Goal: Task Accomplishment & Management: Manage account settings

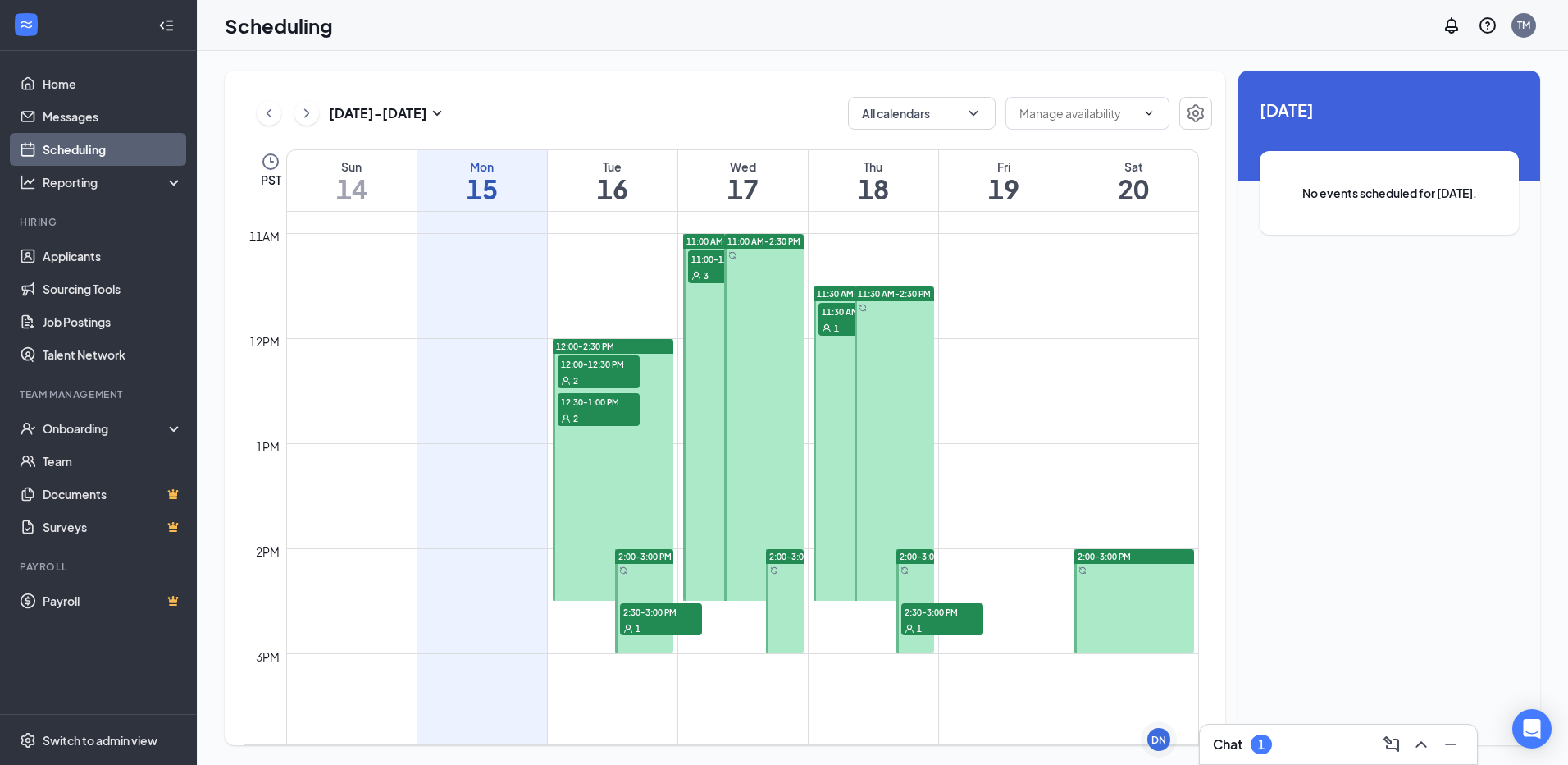
scroll to position [1135, 0]
click at [600, 370] on div "12:00-12:30 PM 2" at bounding box center [599, 370] width 82 height 33
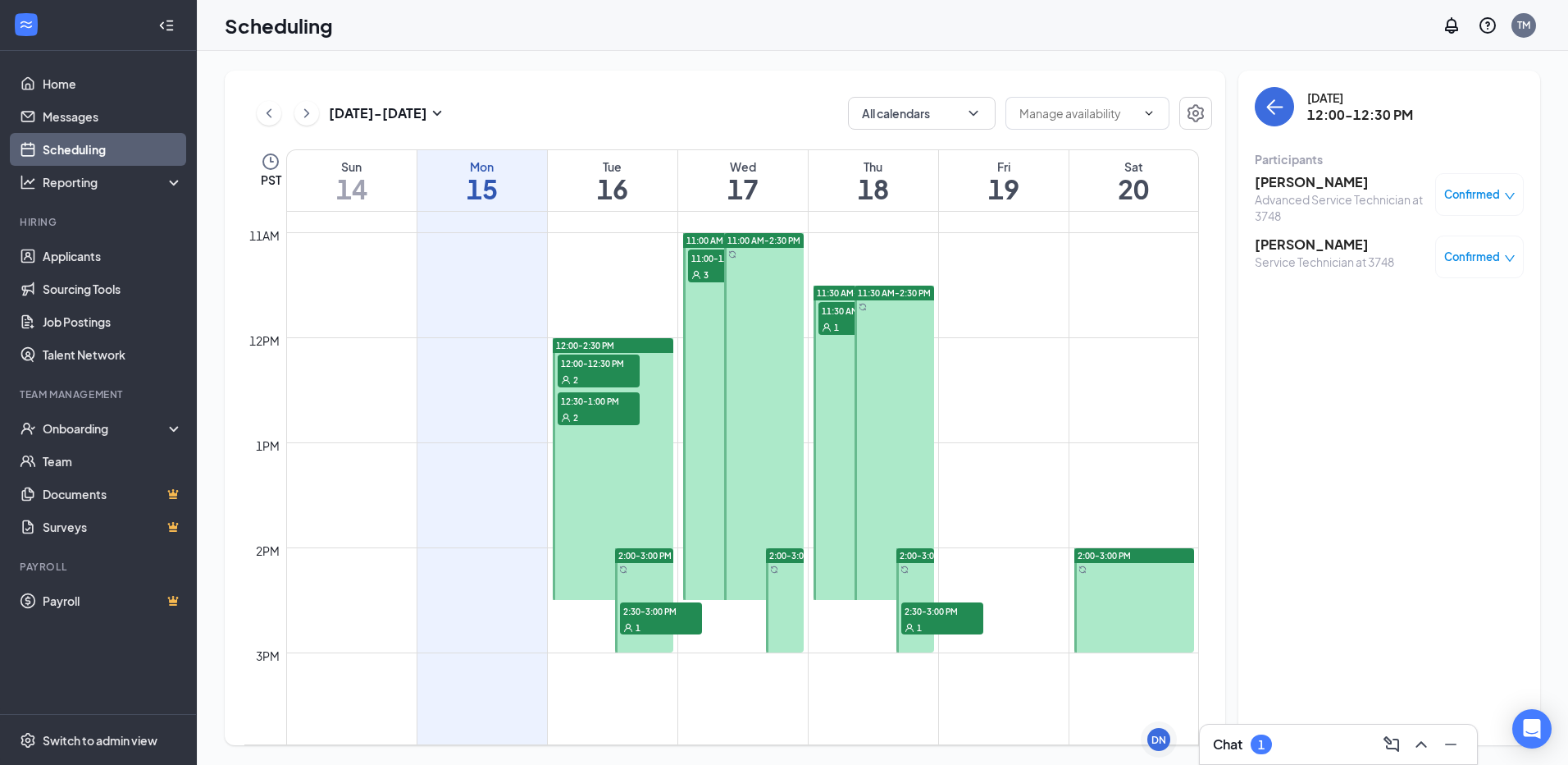
click at [579, 417] on div "2" at bounding box center [599, 417] width 82 height 16
click at [660, 609] on span "2:30-3:00 PM" at bounding box center [661, 611] width 82 height 16
click at [623, 401] on span "12:30-1:00 PM" at bounding box center [599, 400] width 82 height 16
click at [623, 364] on span "12:00-12:30 PM" at bounding box center [599, 362] width 82 height 16
drag, startPoint x: 712, startPoint y: 270, endPoint x: 630, endPoint y: 470, distance: 216.2
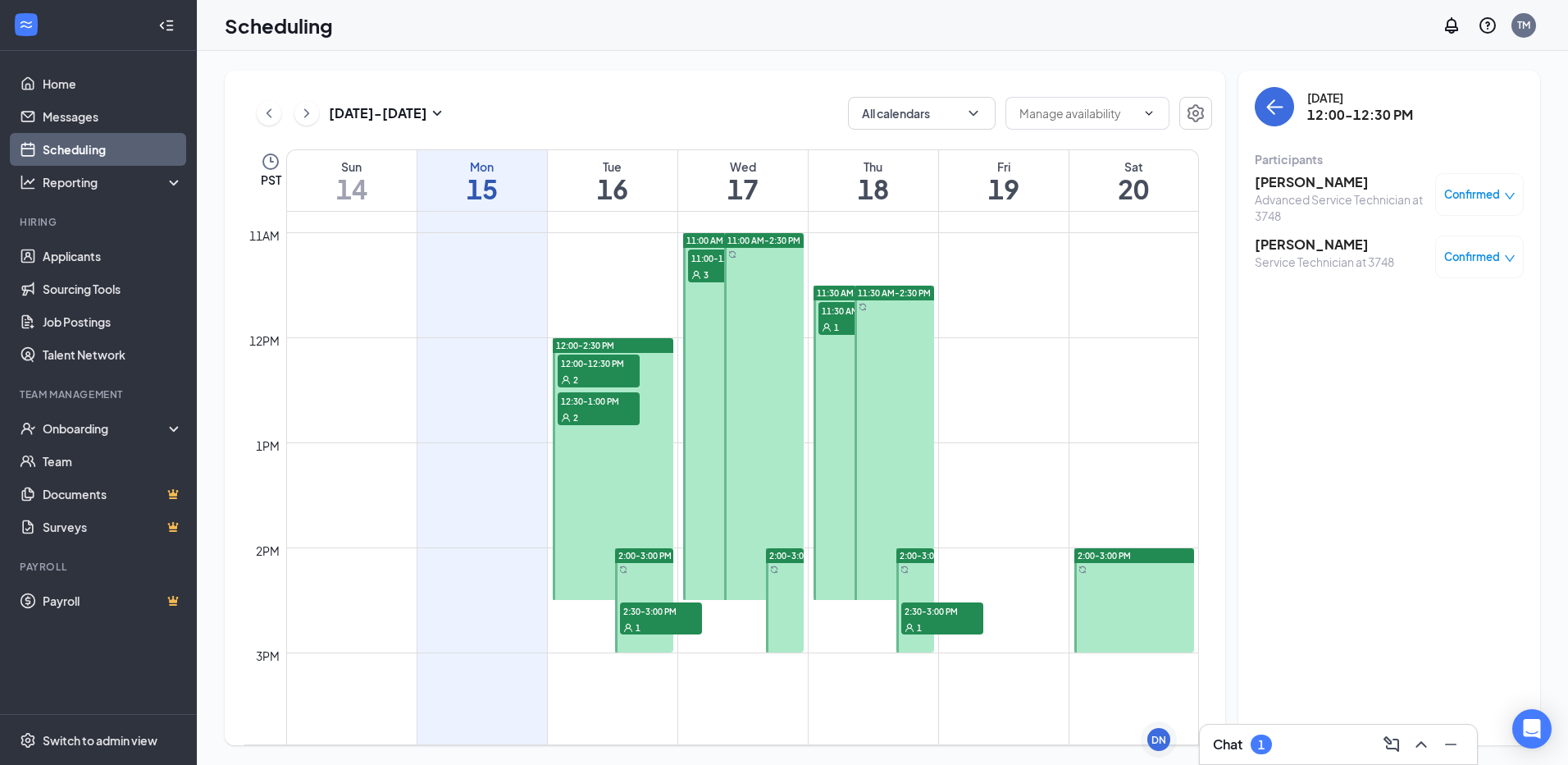
click at [709, 272] on div "3" at bounding box center [729, 274] width 82 height 16
click at [842, 314] on span "11:30 AM-12:00 PM" at bounding box center [859, 310] width 82 height 16
click at [919, 624] on span "1" at bounding box center [919, 628] width 5 height 12
click at [605, 346] on span "12:00-2:30 PM" at bounding box center [585, 345] width 58 height 12
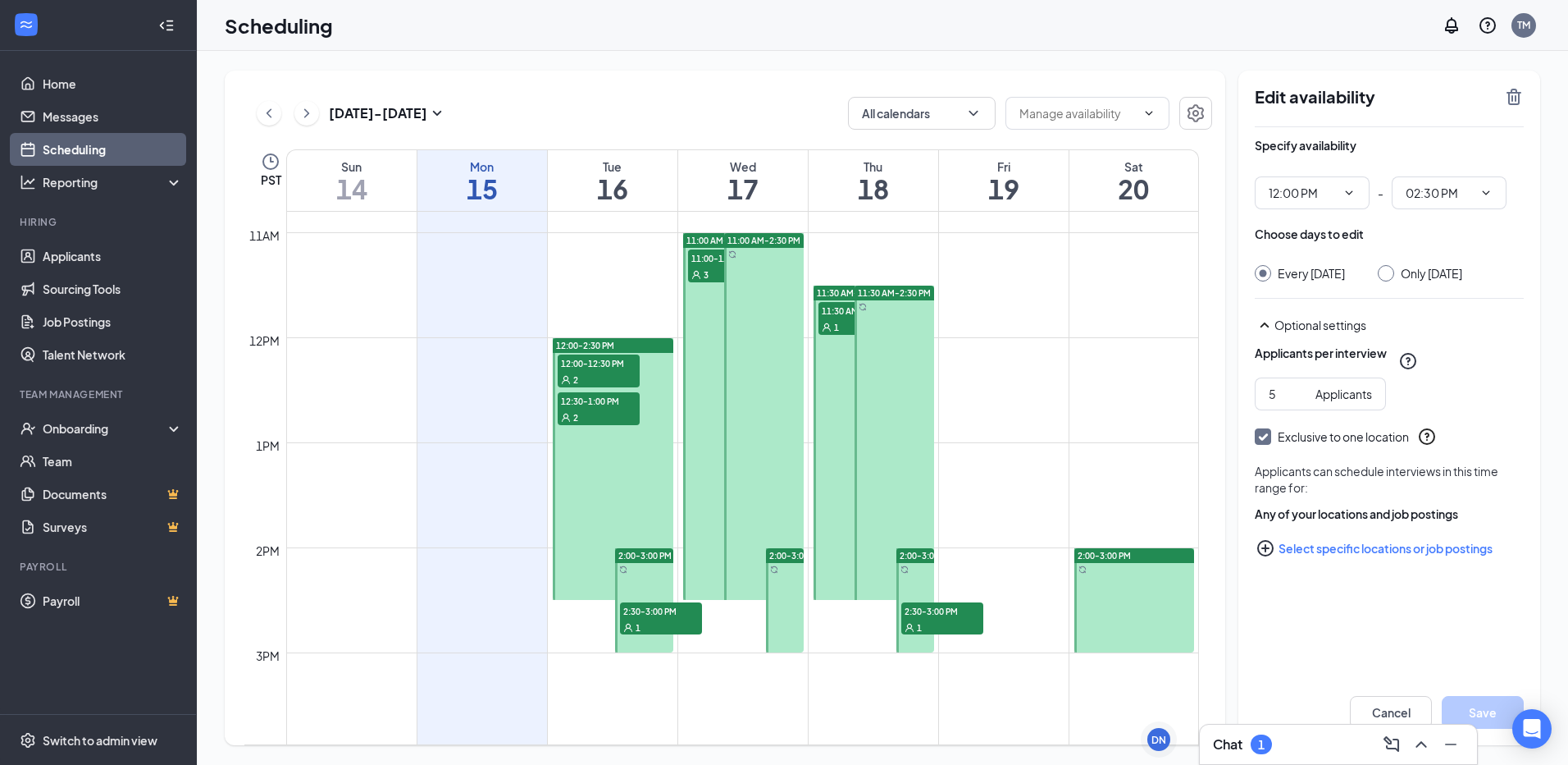
type input "12:00 PM"
type input "02:30 PM"
click at [617, 370] on div "2" at bounding box center [599, 378] width 82 height 16
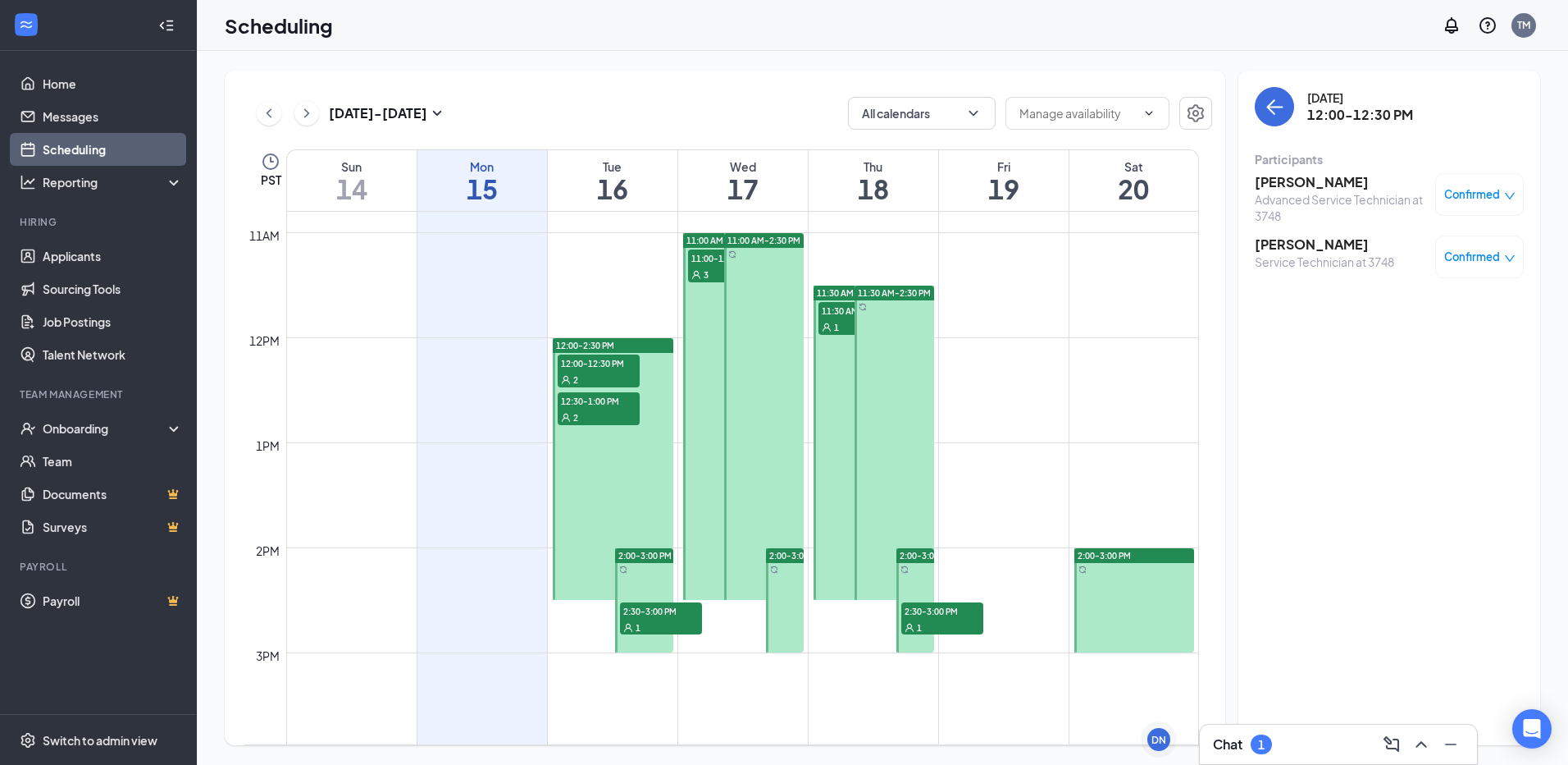
click at [617, 366] on span "12:00-12:30 PM" at bounding box center [599, 362] width 82 height 16
click at [1300, 180] on h3 "[PERSON_NAME]" at bounding box center [1340, 182] width 172 height 18
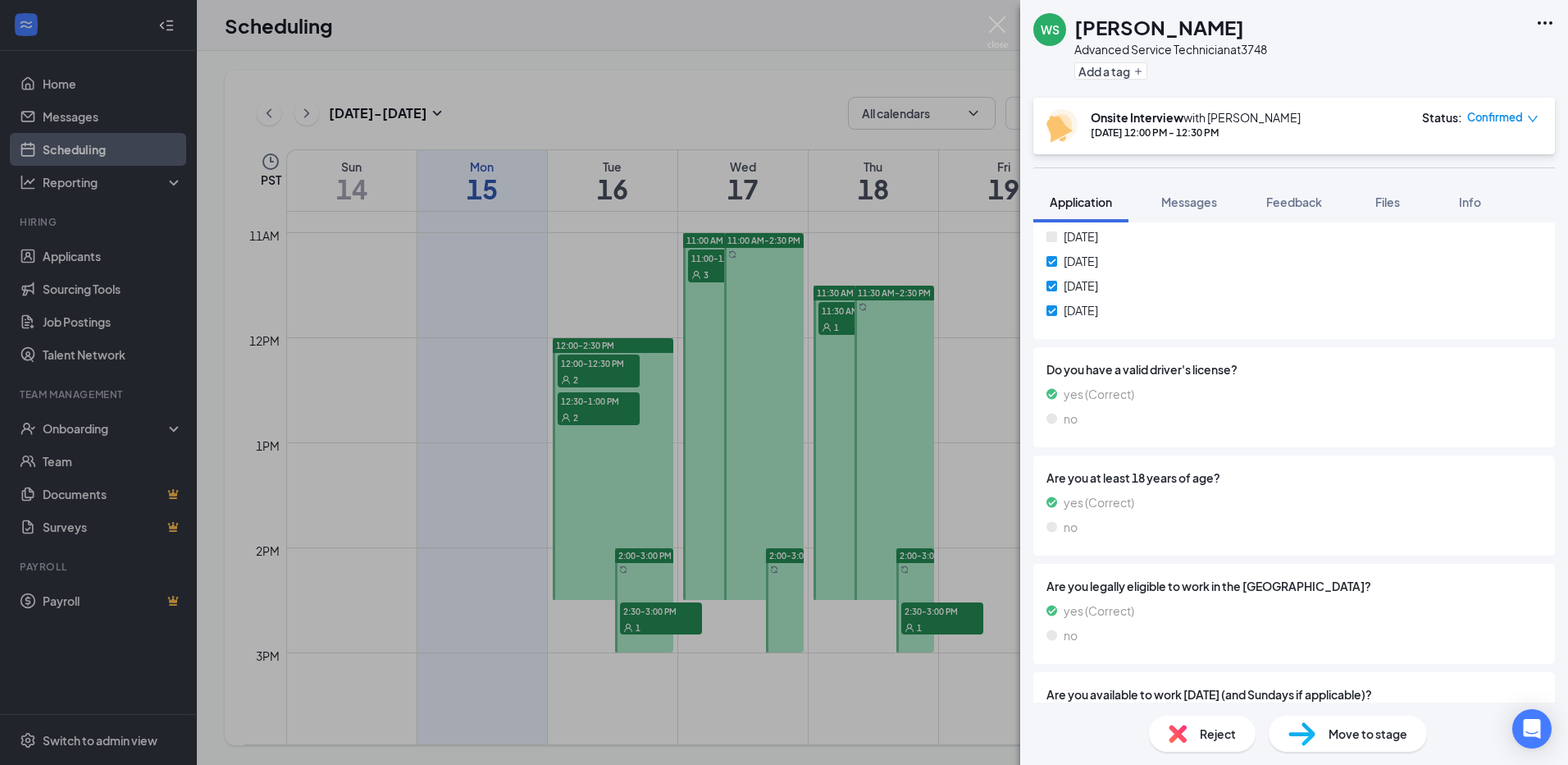
scroll to position [812, 0]
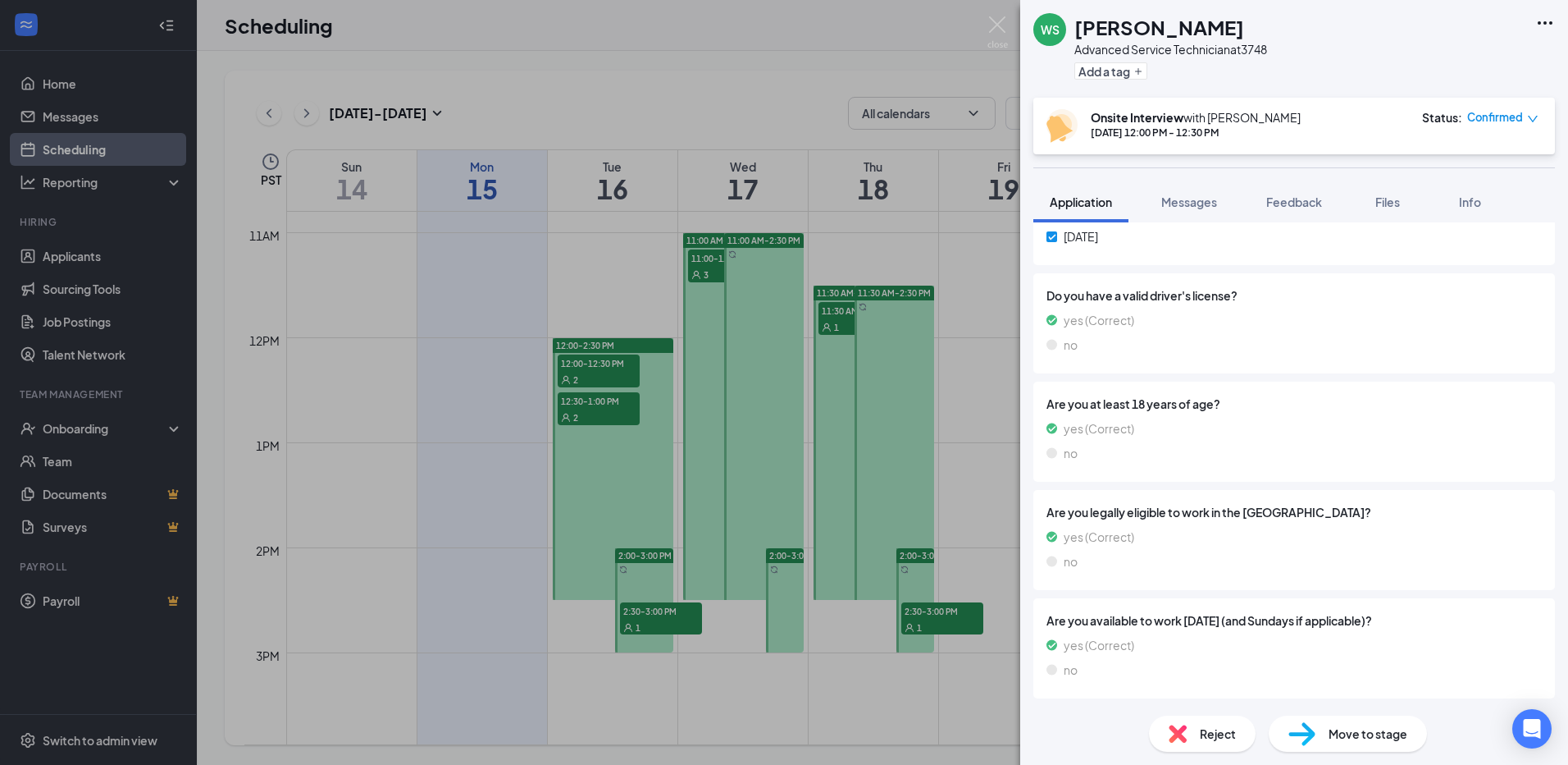
click at [655, 211] on div "[PERSON_NAME] Advanced Service Technician at 3748 Add a tag Onsite Interview wi…" at bounding box center [784, 382] width 1568 height 765
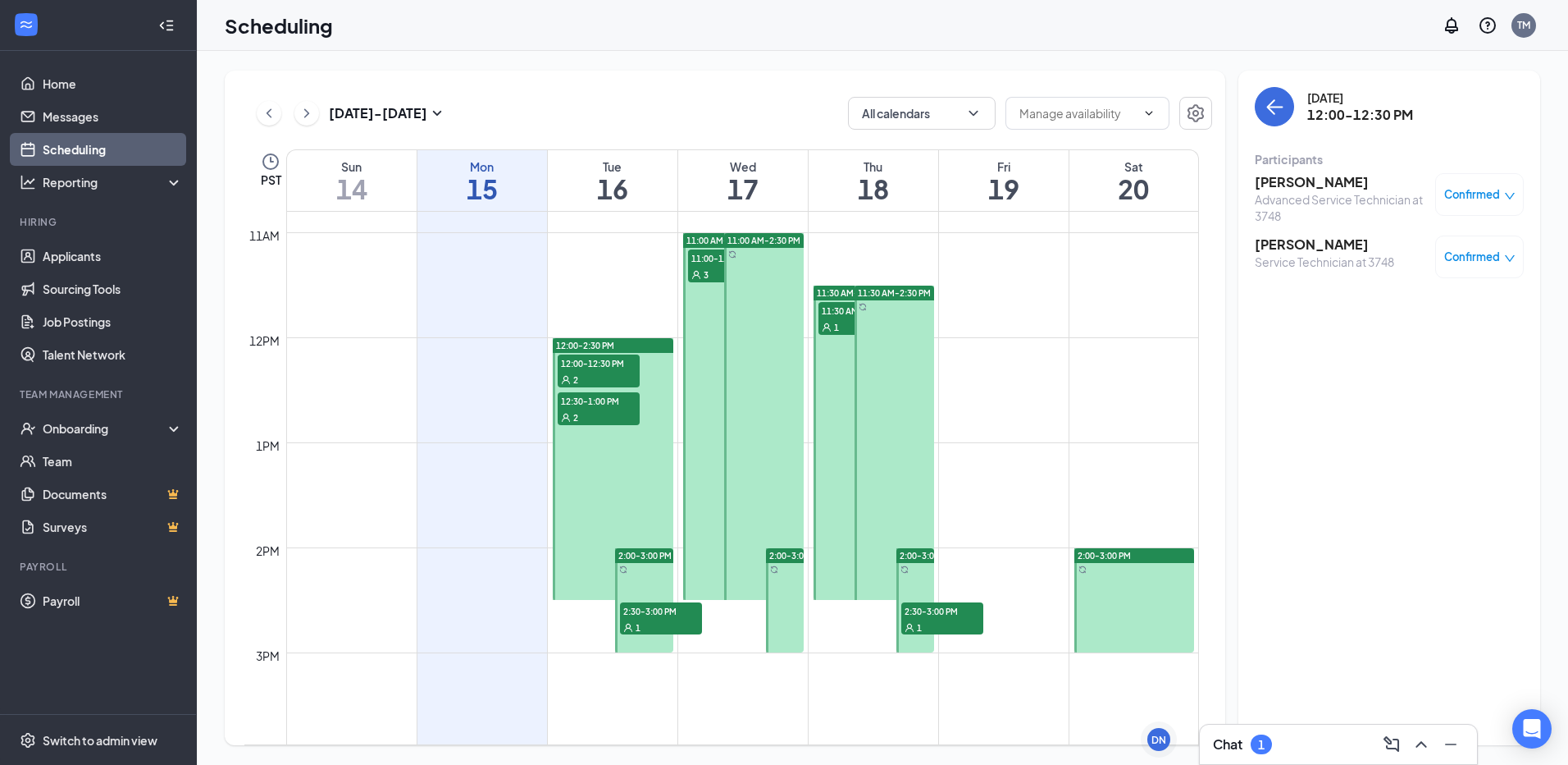
click at [1306, 257] on div "Service Technician at 3748" at bounding box center [1324, 262] width 139 height 16
click at [1298, 247] on h3 "[PERSON_NAME]" at bounding box center [1324, 245] width 139 height 18
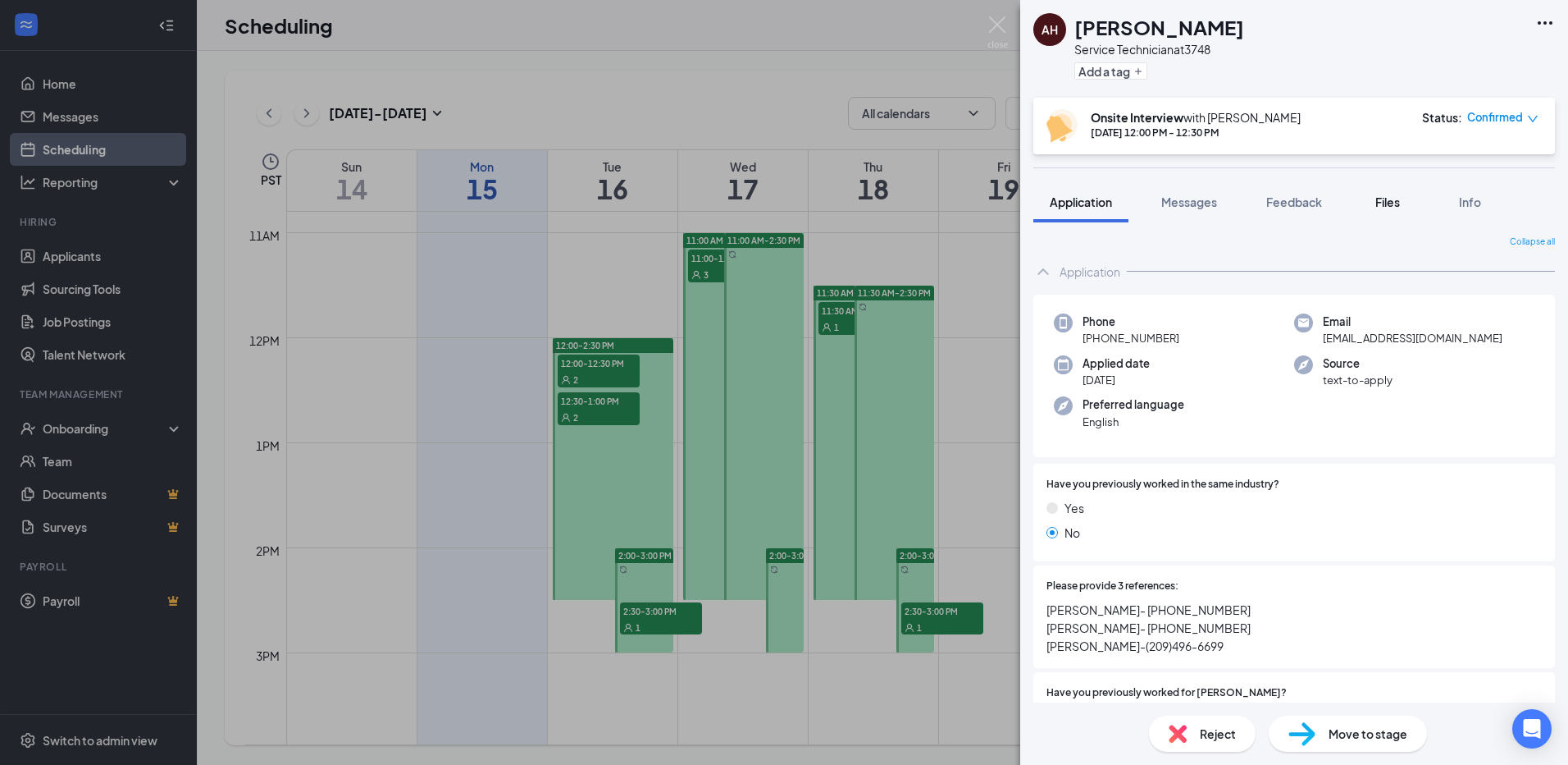
click at [1393, 192] on button "Files" at bounding box center [1388, 202] width 66 height 41
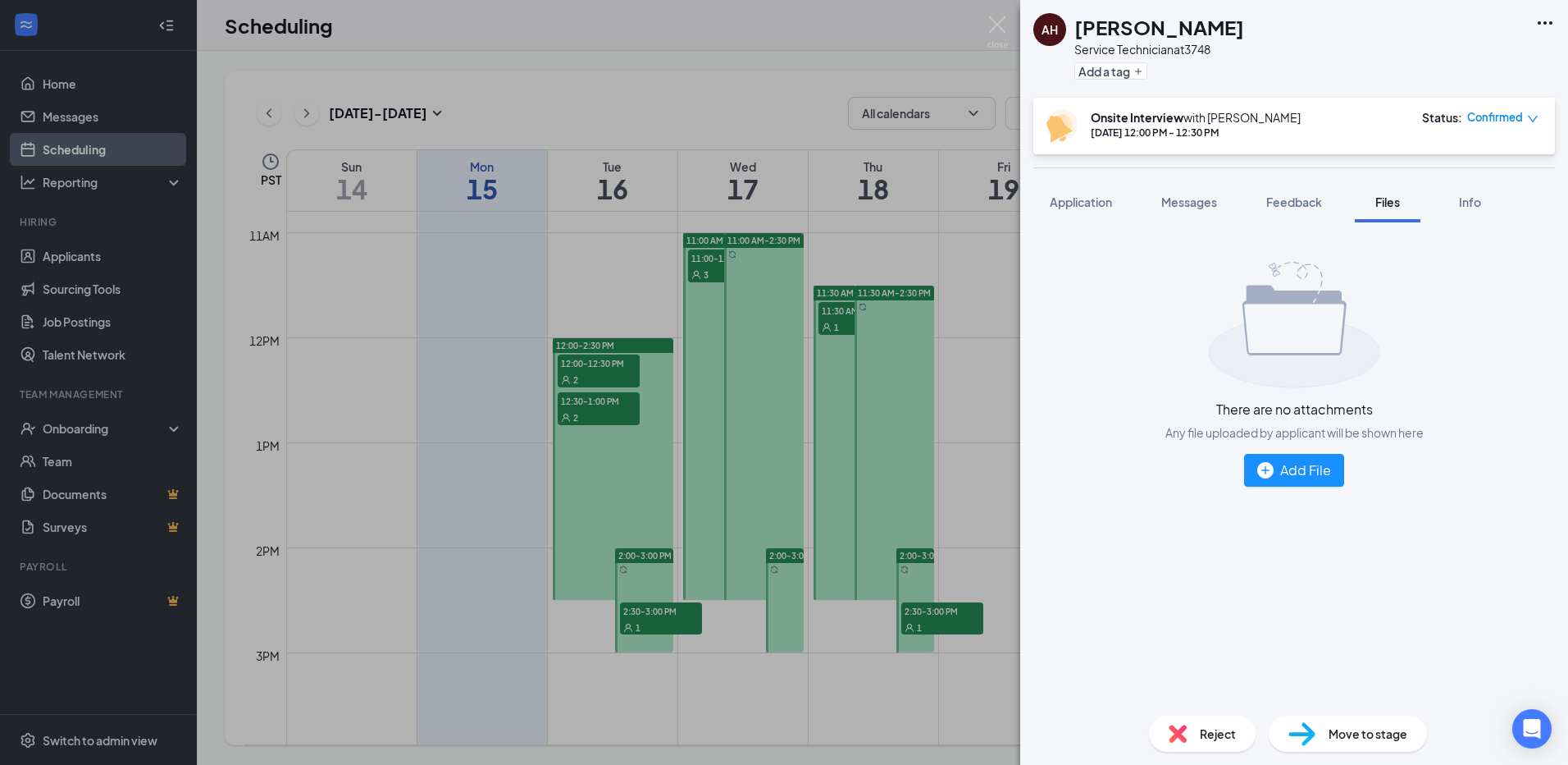
click at [1008, 194] on div "AH [PERSON_NAME] Service Technician at 3748 Add a tag Onsite Interview with [PE…" at bounding box center [784, 382] width 1568 height 765
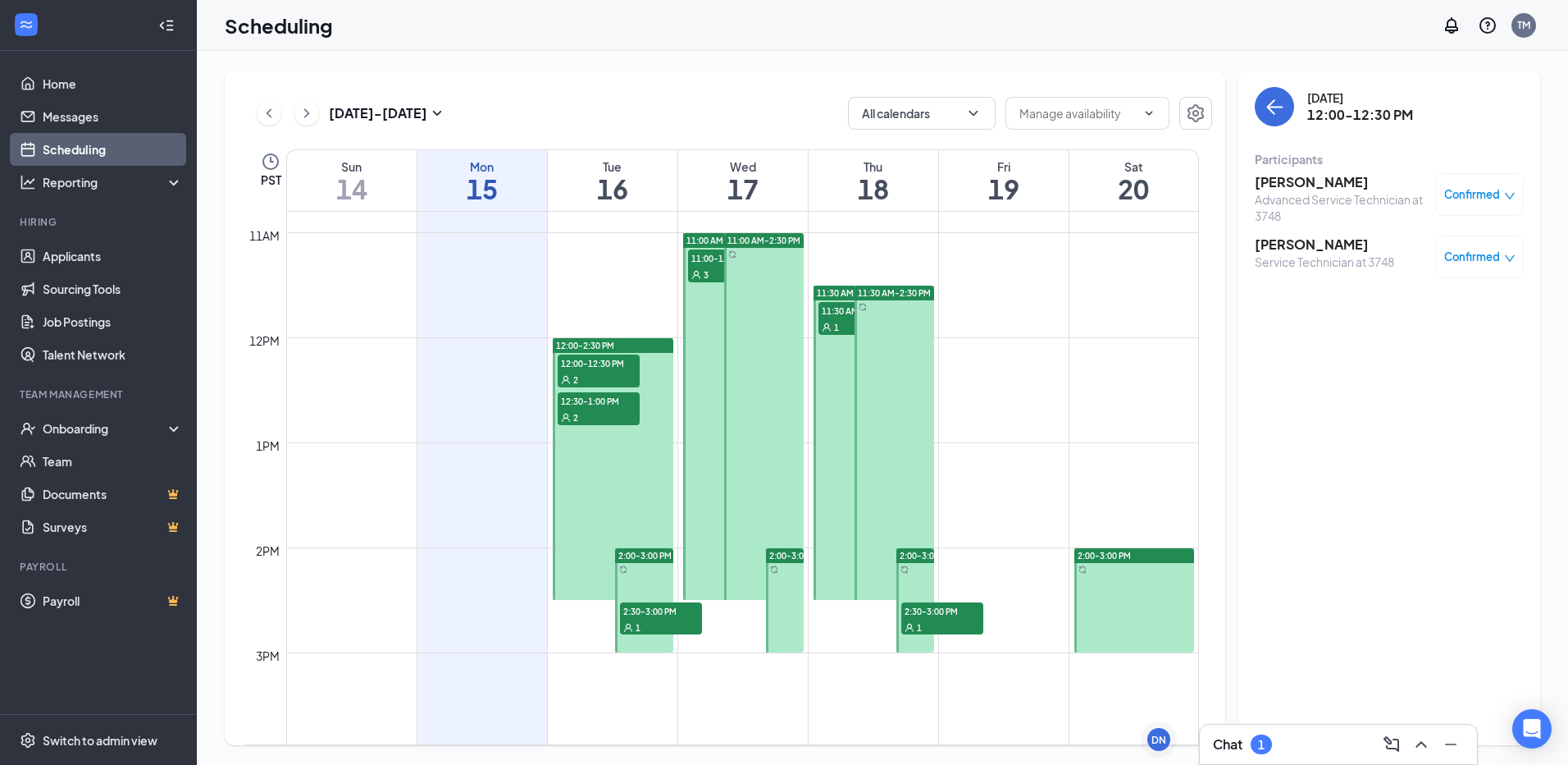
click at [585, 410] on div "2" at bounding box center [599, 417] width 82 height 16
click at [1291, 201] on div "Advanced Service Technician at 3748" at bounding box center [1340, 207] width 172 height 33
click at [1292, 179] on h3 "[PERSON_NAME]" at bounding box center [1340, 182] width 172 height 18
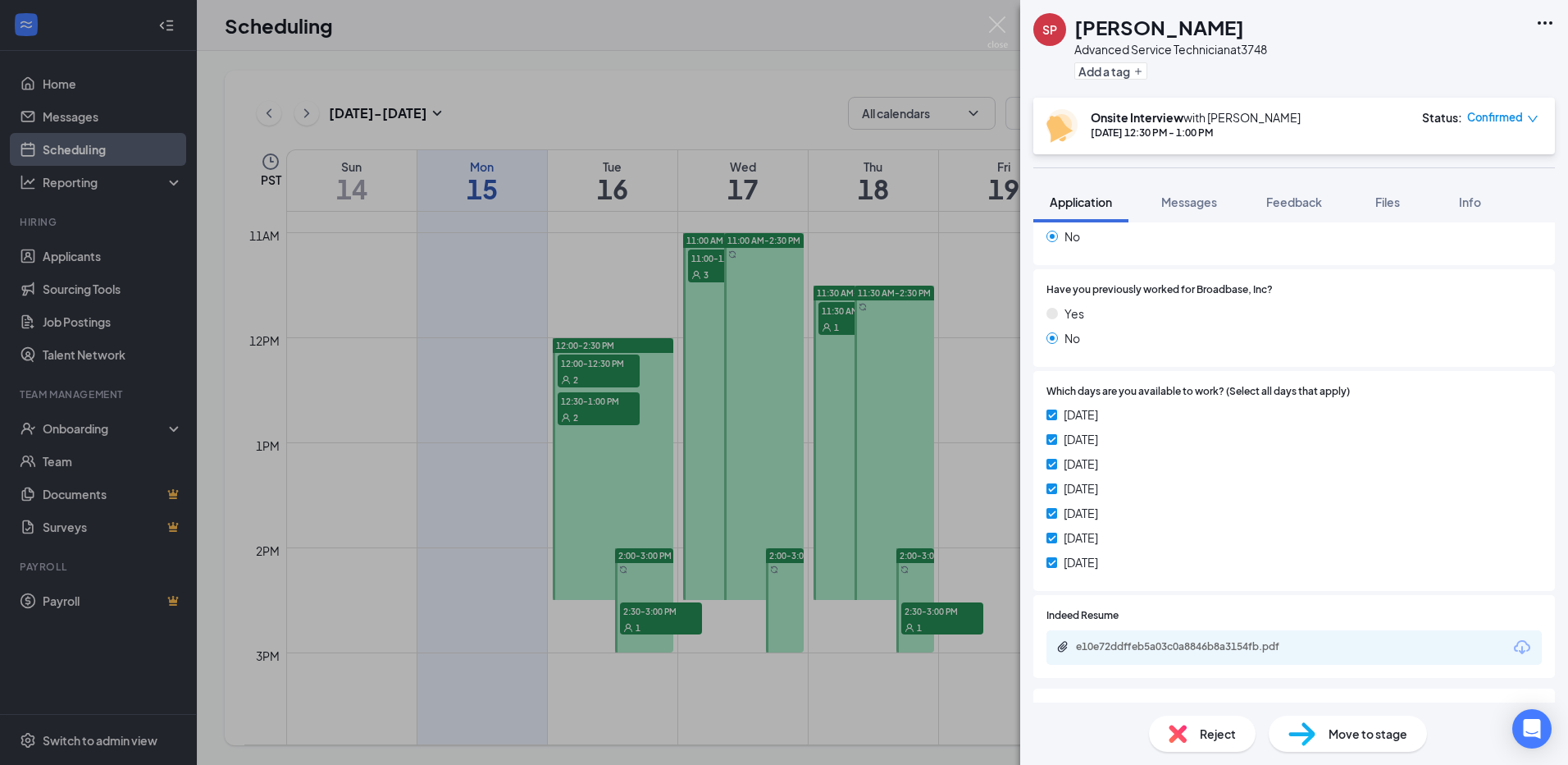
scroll to position [656, 0]
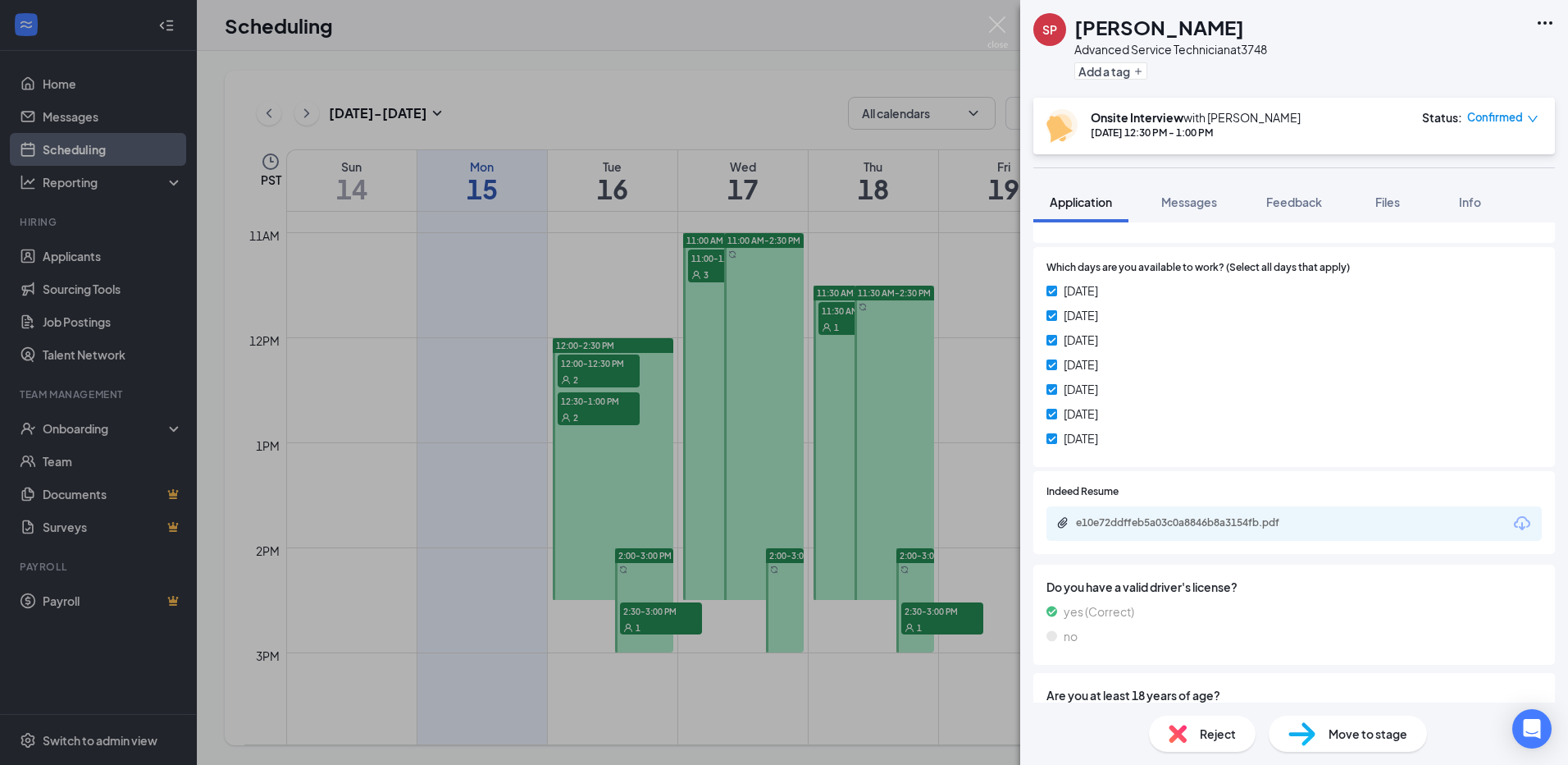
click at [1183, 530] on div "e10e72ddffeb5a03c0a8846b8a3154fb.pdf" at bounding box center [1190, 523] width 266 height 15
drag, startPoint x: 1017, startPoint y: 29, endPoint x: 1008, endPoint y: 32, distance: 9.5
click at [1012, 30] on div "SP [PERSON_NAME] Advanced Service Technician at 3748 Add a tag Onsite Interview…" at bounding box center [784, 382] width 1568 height 765
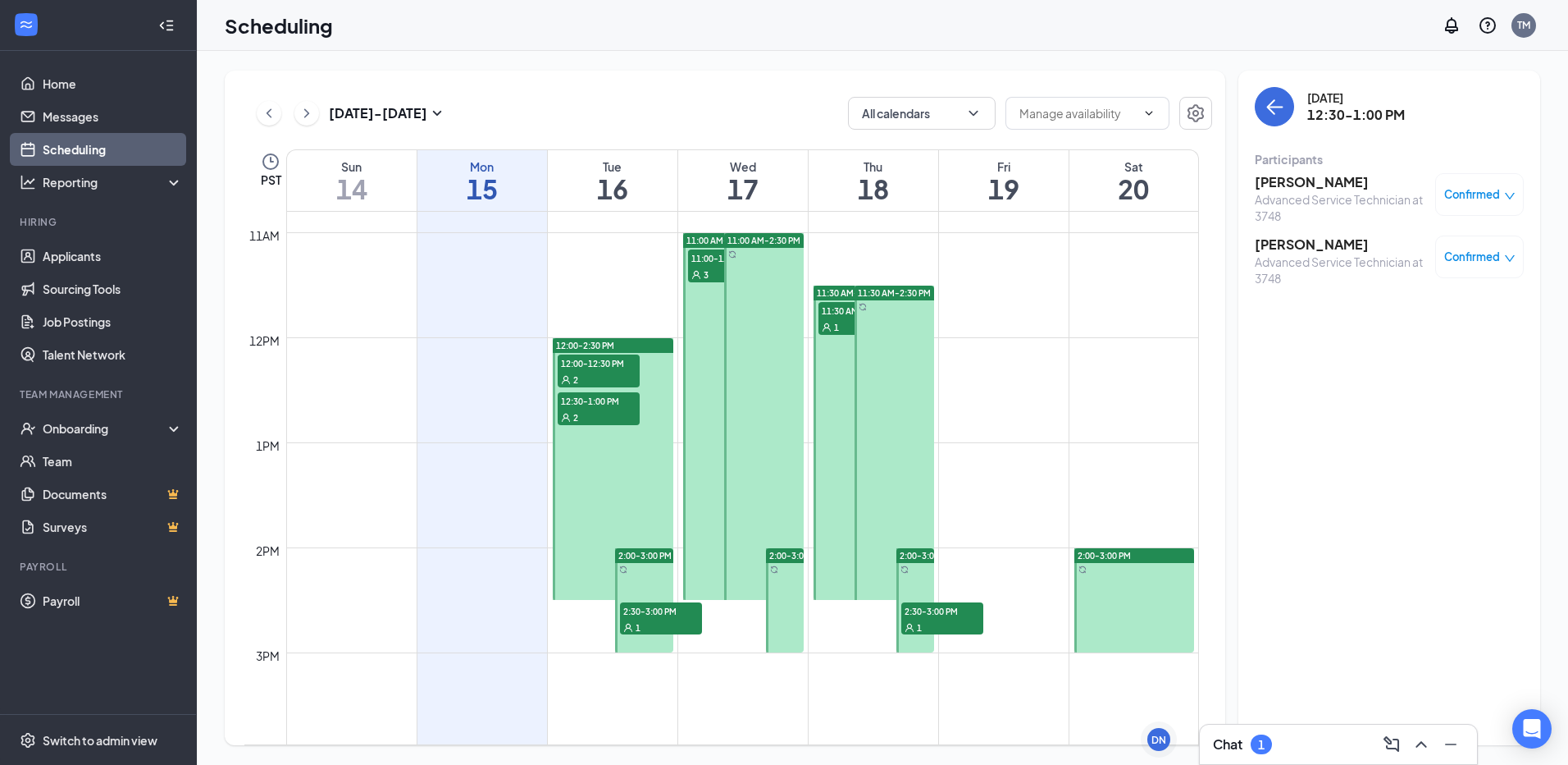
click at [1007, 32] on div "Scheduling TM" at bounding box center [883, 25] width 1372 height 51
click at [1290, 253] on h3 "[PERSON_NAME]" at bounding box center [1340, 245] width 172 height 18
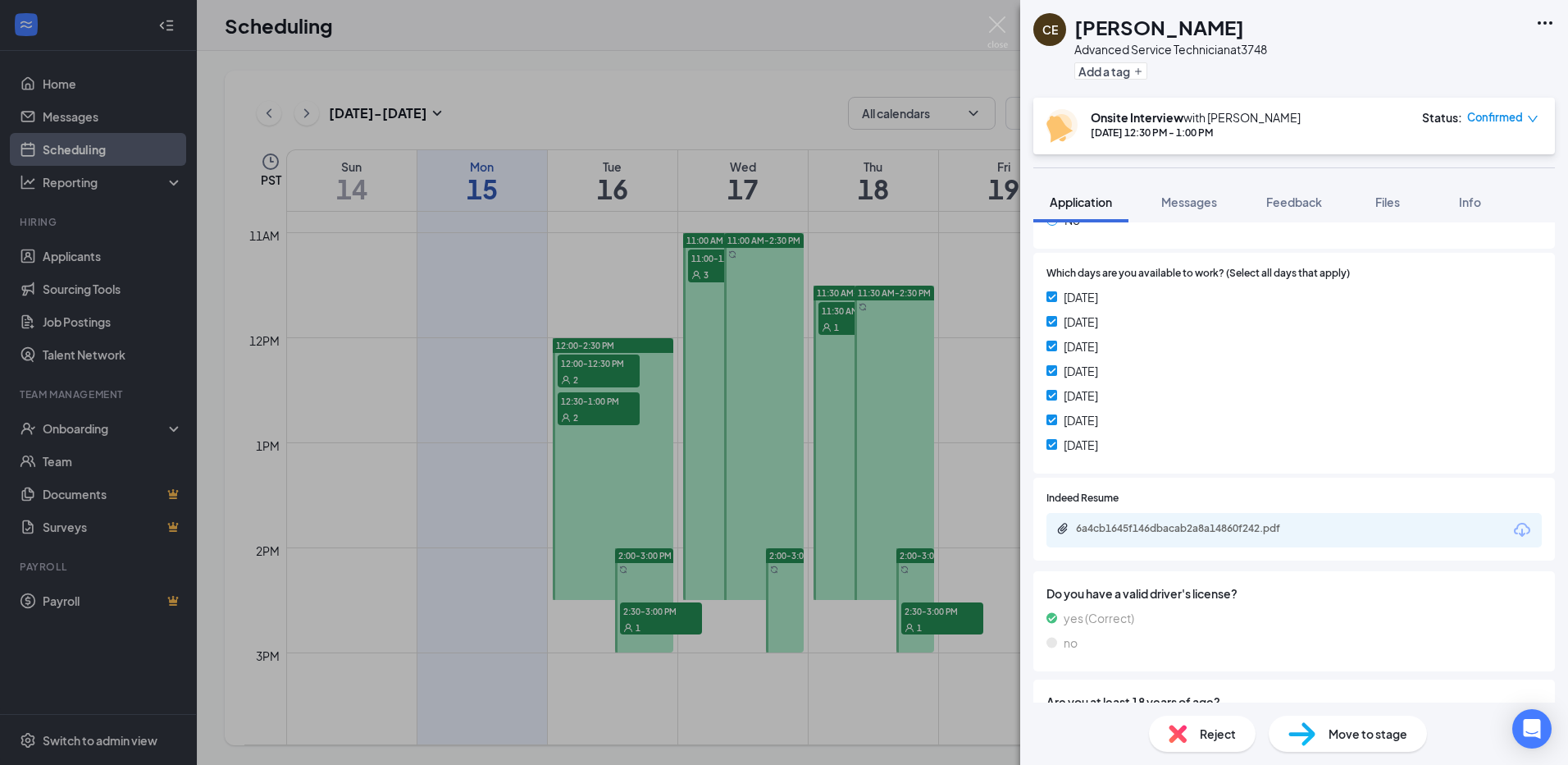
scroll to position [738, 0]
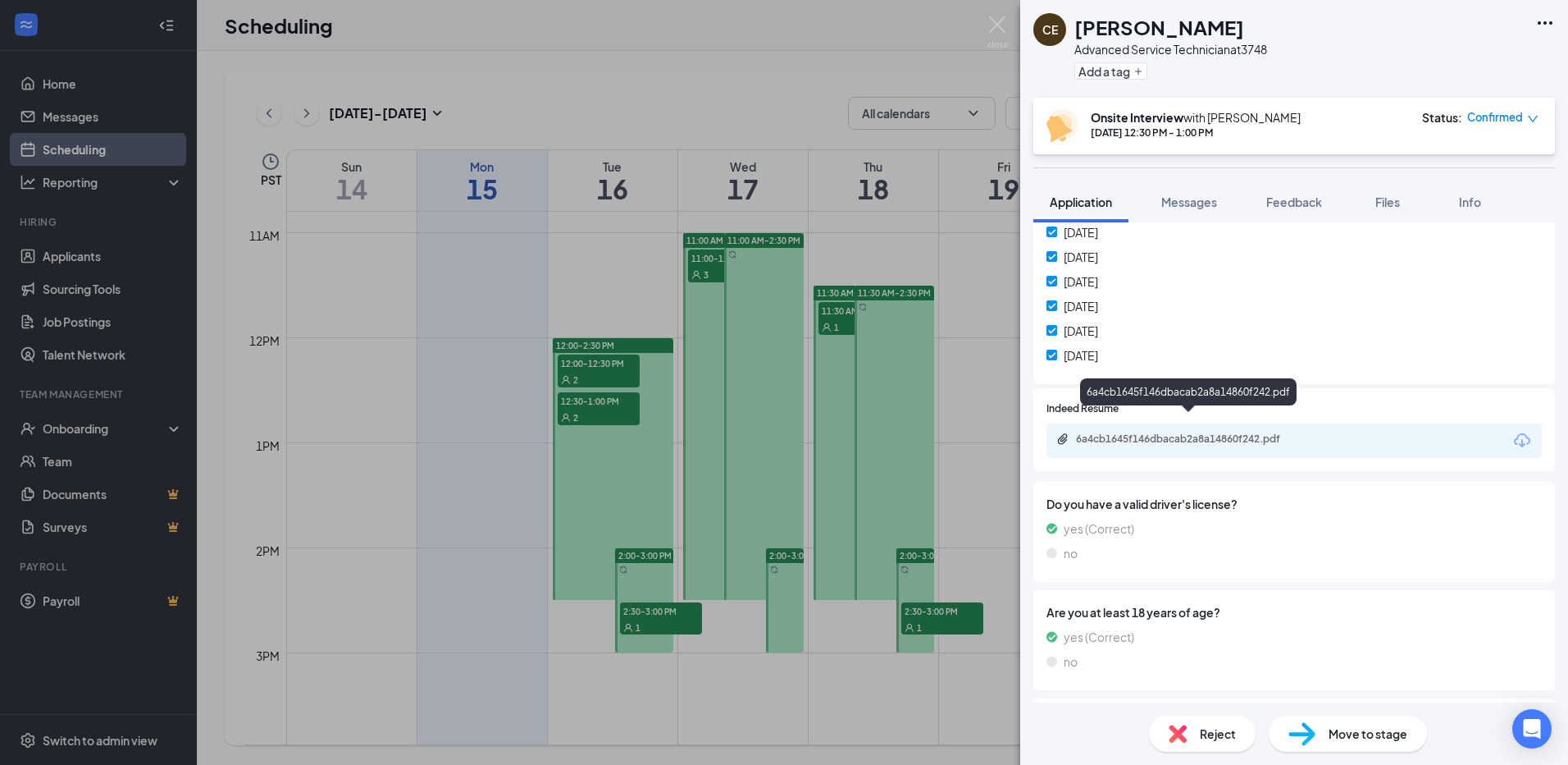
click at [1238, 432] on div "6a4cb1645f146dbacab2a8a14860f242.pdf" at bounding box center [1191, 438] width 229 height 13
click at [884, 230] on div "CE [PERSON_NAME] Advanced Service Technician at 3748 Add a tag Onsite Interview…" at bounding box center [784, 382] width 1568 height 765
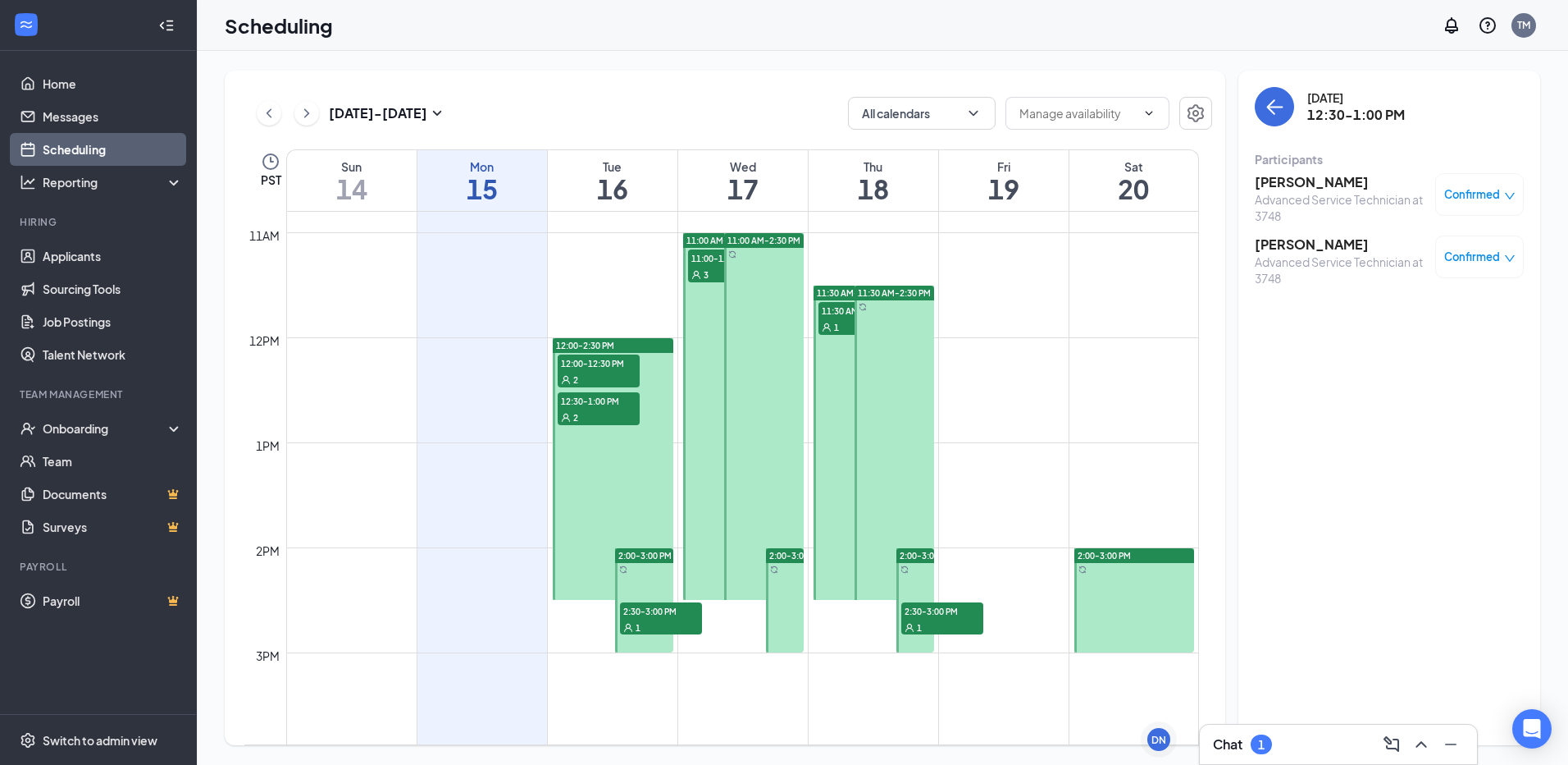
click at [701, 253] on span "11:00-11:30 AM" at bounding box center [729, 257] width 82 height 16
click at [1251, 204] on div "[DATE] 11:00-11:30 AM Participants [PERSON_NAME] Advanced Service Technician at…" at bounding box center [1390, 407] width 302 height 674
click at [1271, 183] on h3 "[PERSON_NAME]" at bounding box center [1340, 182] width 172 height 18
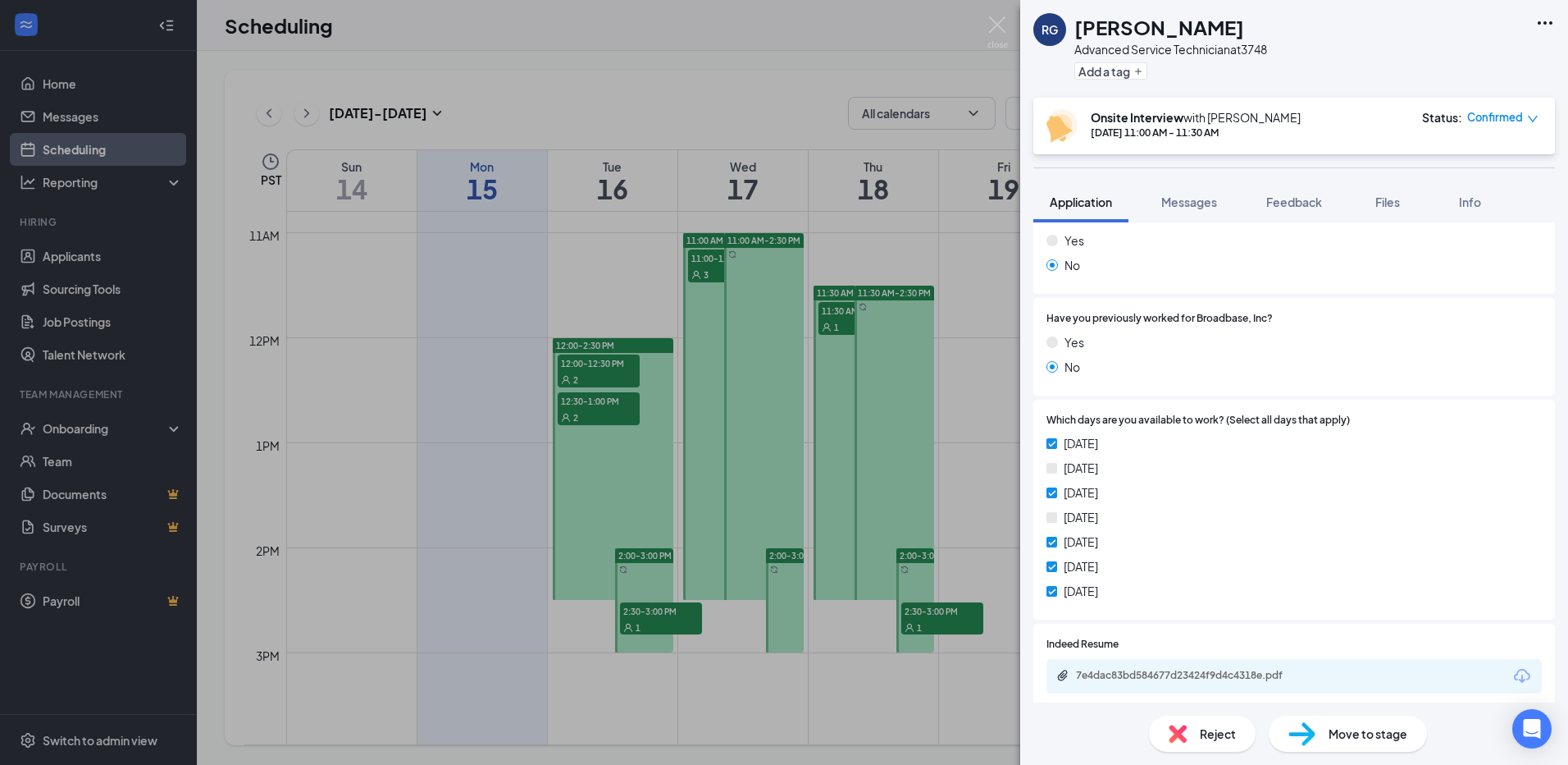
scroll to position [492, 0]
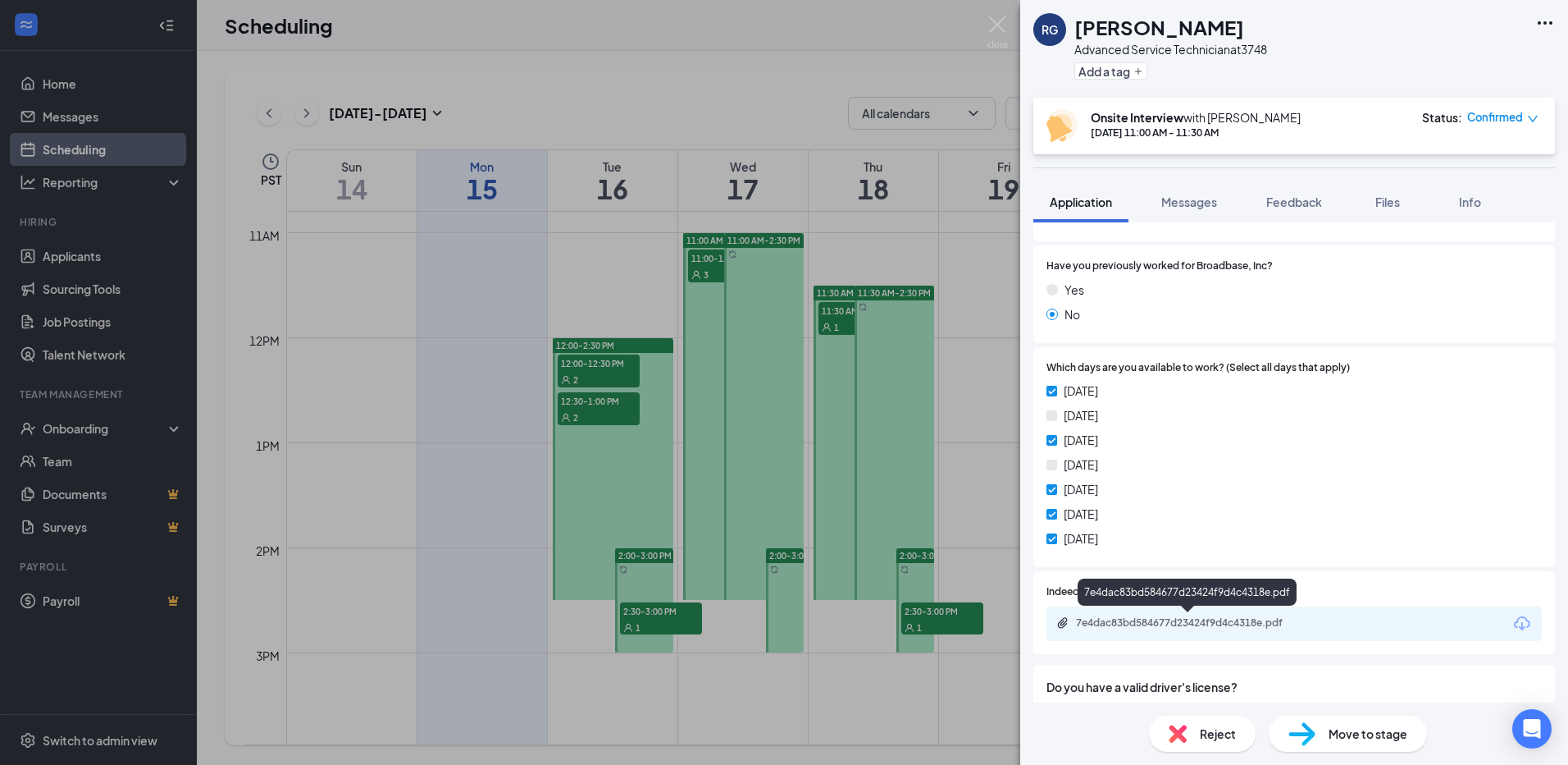
click at [1222, 618] on div "7e4dac83bd584677d23424f9d4c4318e.pdf" at bounding box center [1191, 622] width 229 height 13
click at [907, 298] on div "RG [PERSON_NAME] Advanced Service Technician at 3748 Add a tag Onsite Interview…" at bounding box center [784, 382] width 1568 height 765
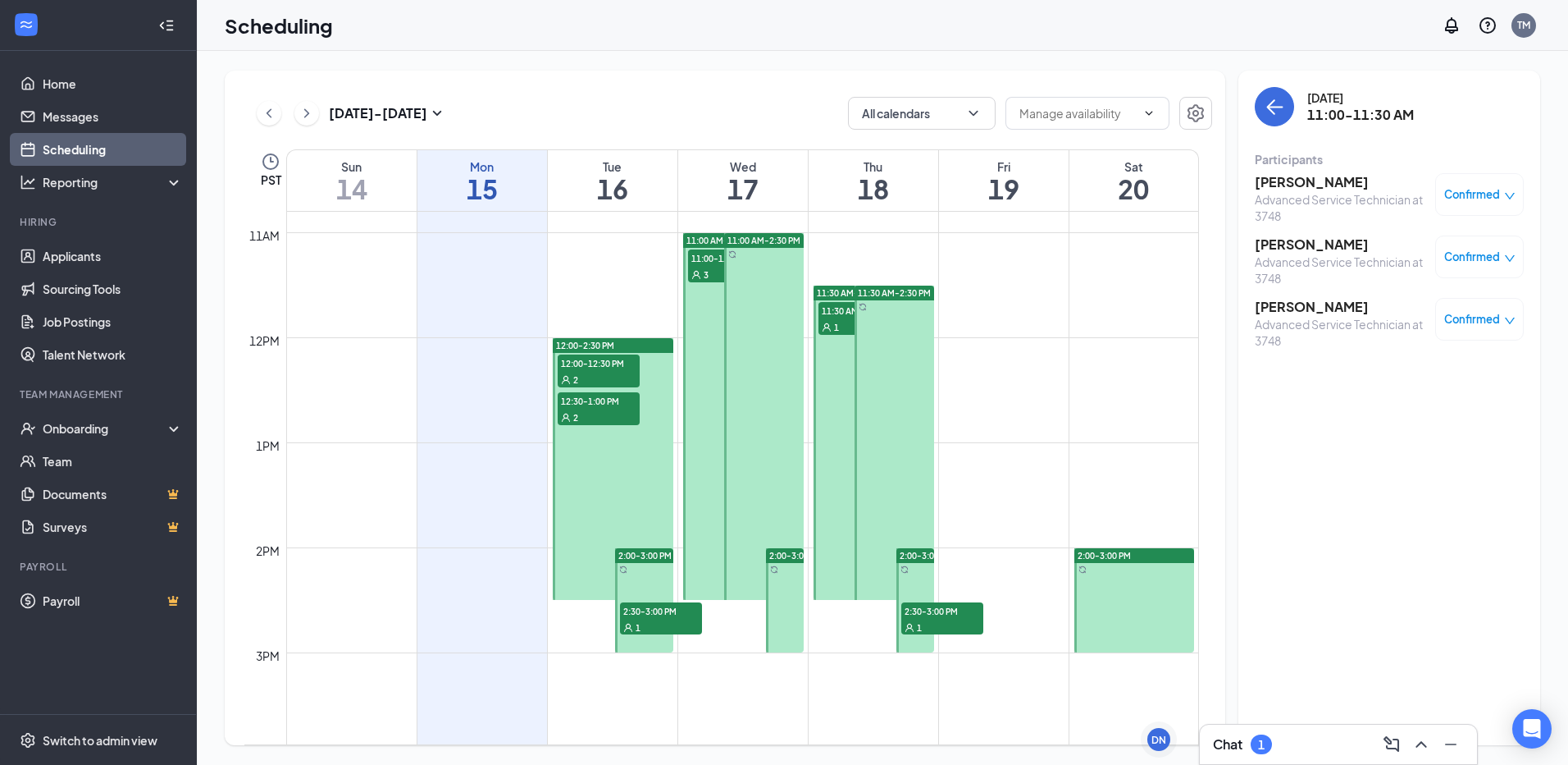
click at [837, 319] on div "1" at bounding box center [859, 327] width 82 height 16
click at [1309, 187] on h3 "[PERSON_NAME]" at bounding box center [1340, 182] width 172 height 18
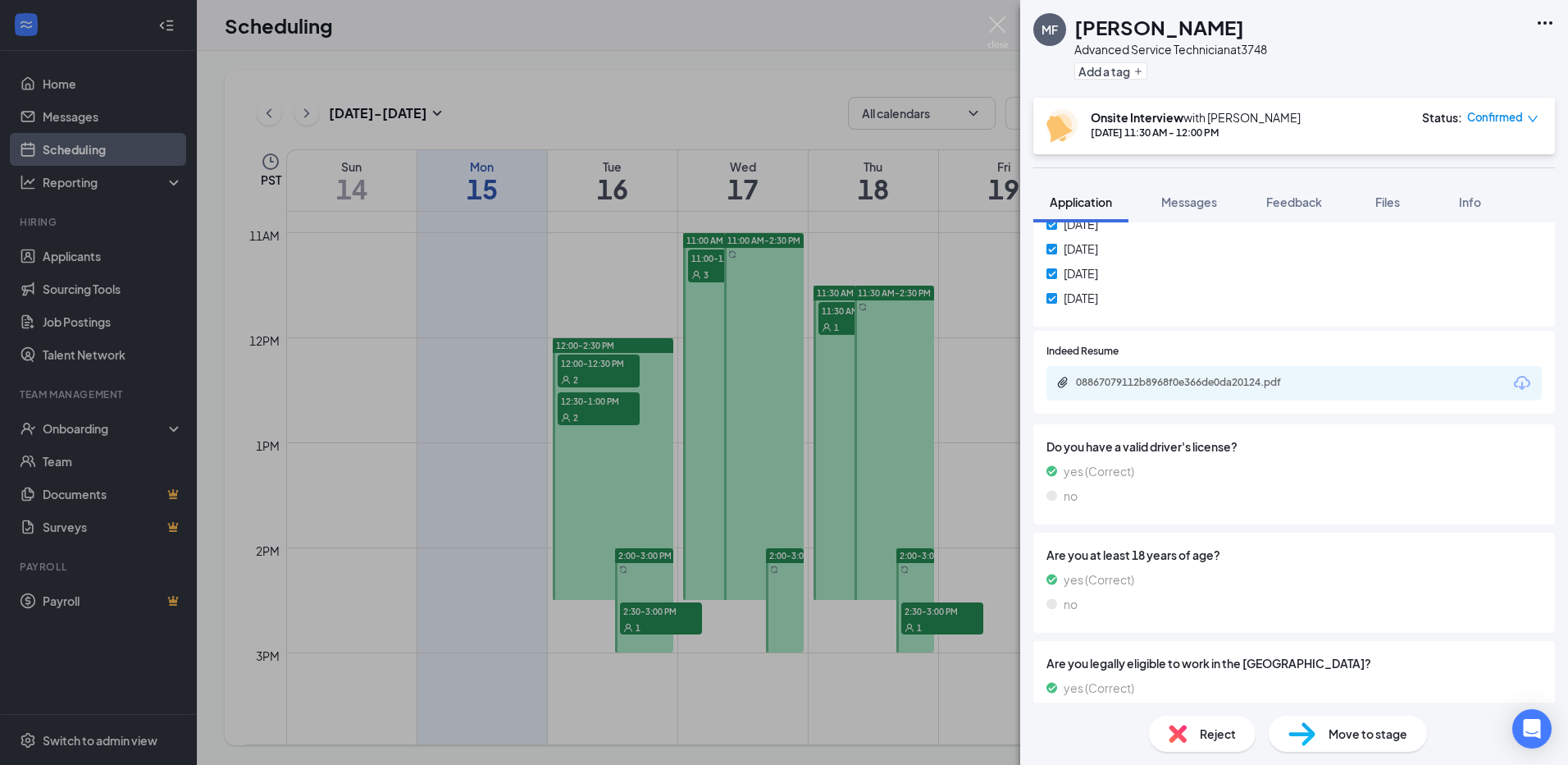
scroll to position [820, 0]
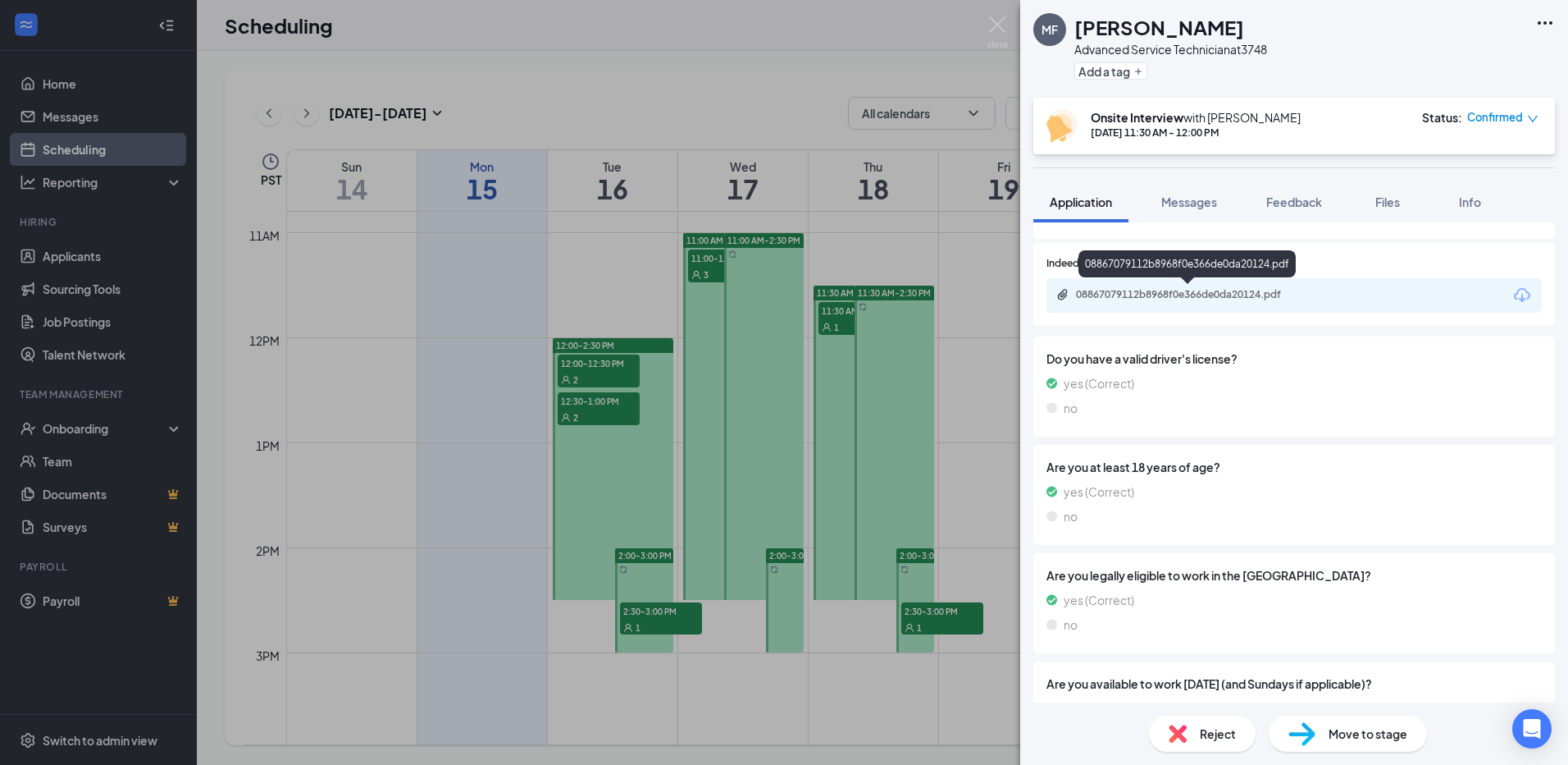
click at [1299, 287] on div "08867079112b8968f0e366de0da20124.pdf" at bounding box center [1294, 295] width 495 height 35
click at [1513, 290] on icon "Download" at bounding box center [1522, 295] width 20 height 20
drag, startPoint x: 948, startPoint y: 294, endPoint x: 857, endPoint y: 309, distance: 92.2
click at [947, 294] on div "MF [PERSON_NAME] Advanced Service Technician at 3748 Add a tag Onsite Interview…" at bounding box center [784, 382] width 1568 height 765
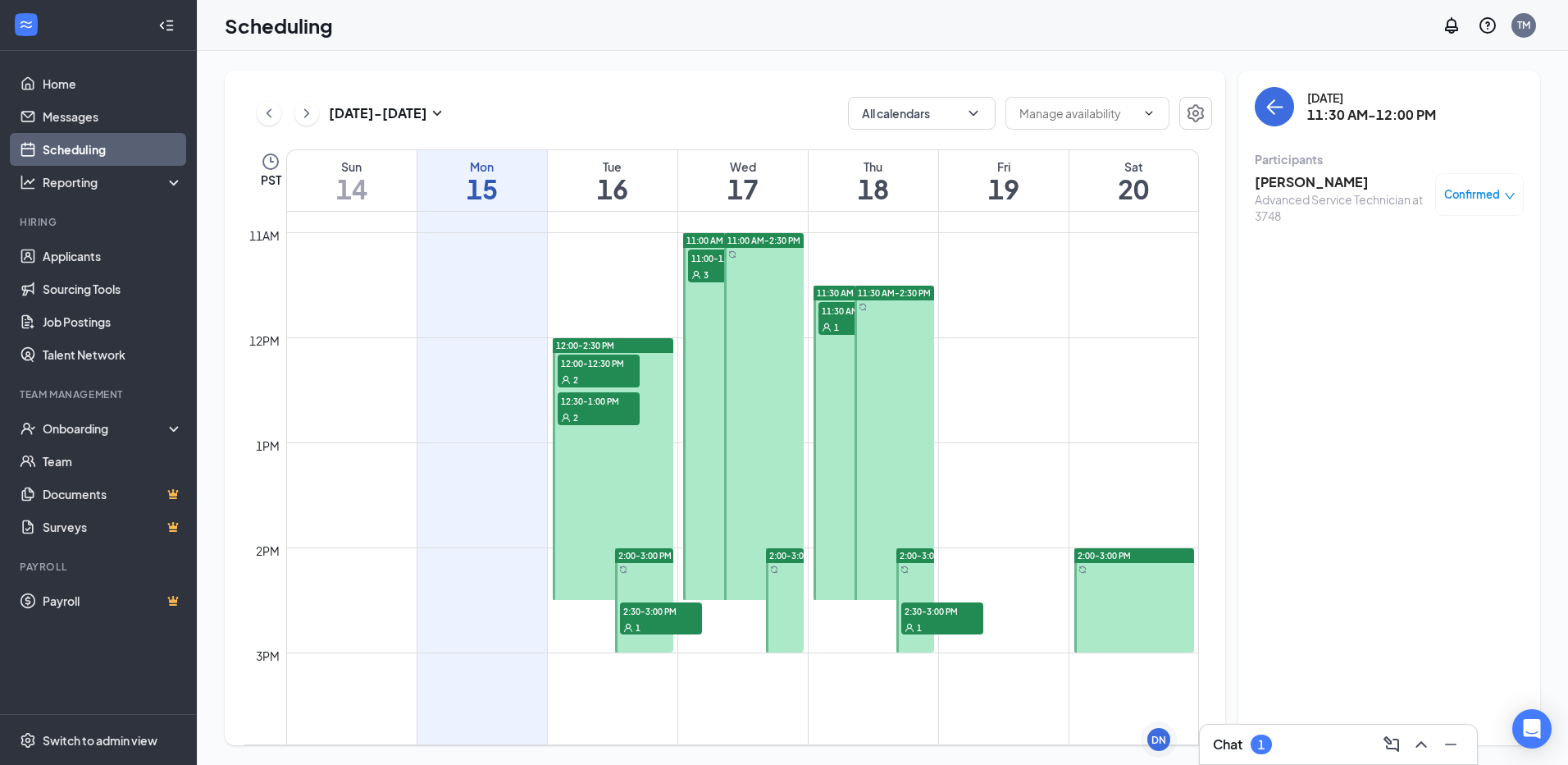
click at [825, 324] on icon "User" at bounding box center [826, 327] width 8 height 8
click at [917, 612] on span "2:30-3:00 PM" at bounding box center [942, 611] width 82 height 16
click at [1270, 189] on h3 "[PERSON_NAME]" at bounding box center [1340, 182] width 172 height 18
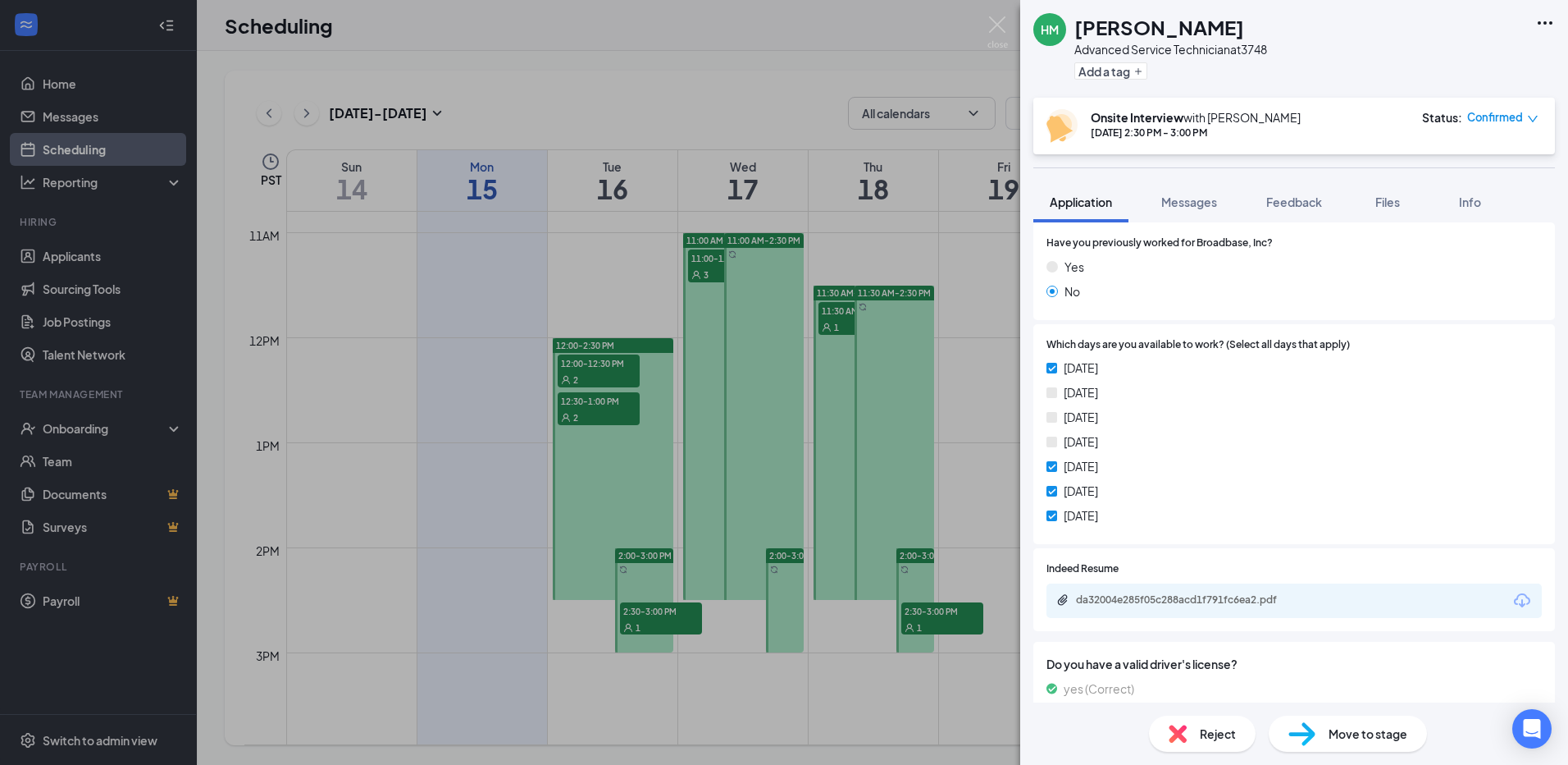
scroll to position [656, 0]
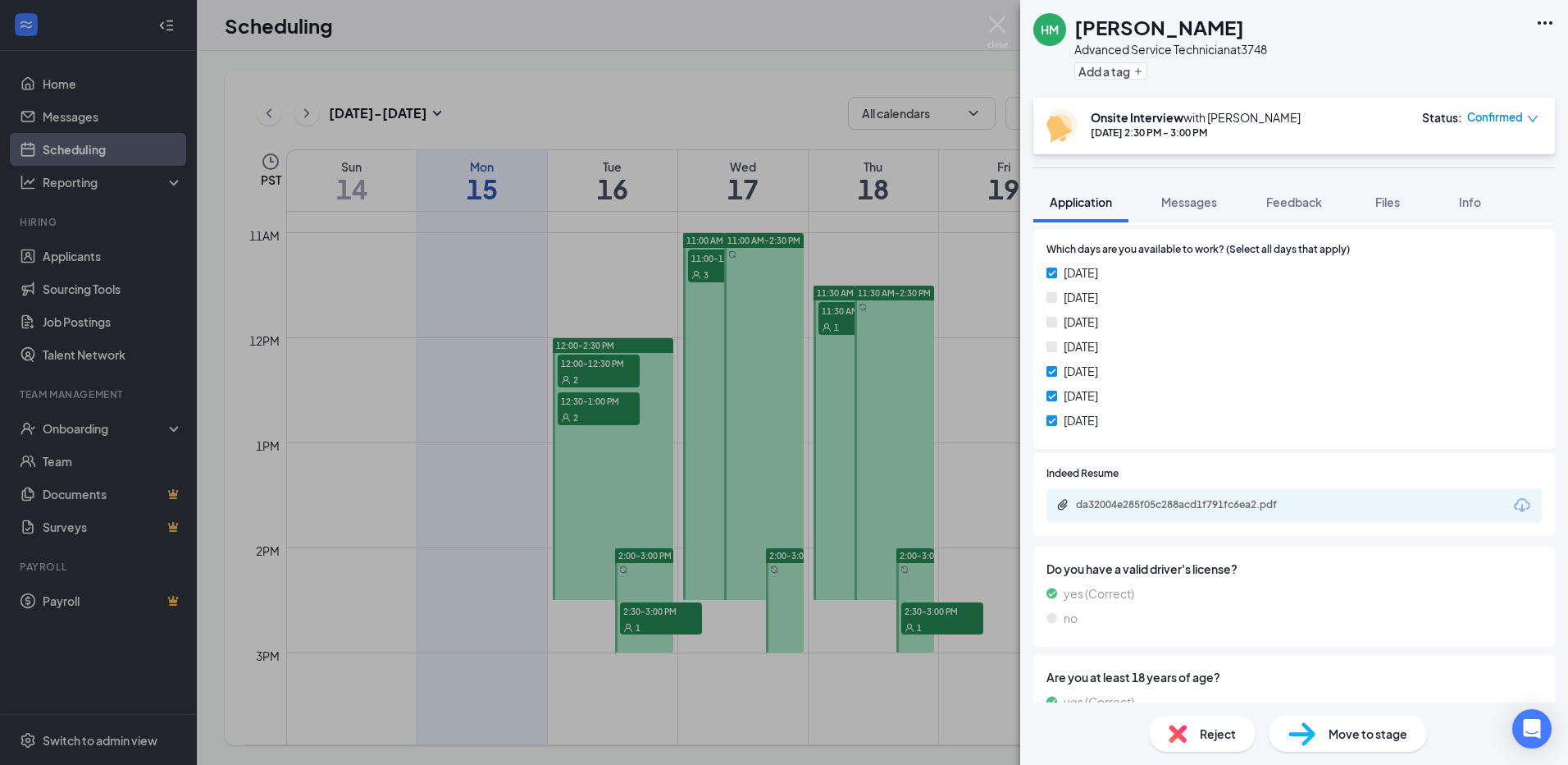
click at [1514, 505] on icon "Download" at bounding box center [1522, 505] width 16 height 14
